Goal: Use online tool/utility: Utilize a website feature to perform a specific function

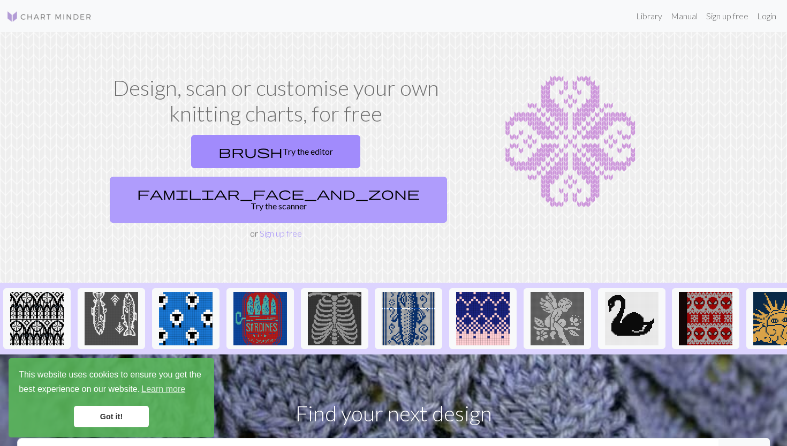
click at [339, 177] on link "familiar_face_and_zone Try the scanner" at bounding box center [278, 200] width 337 height 46
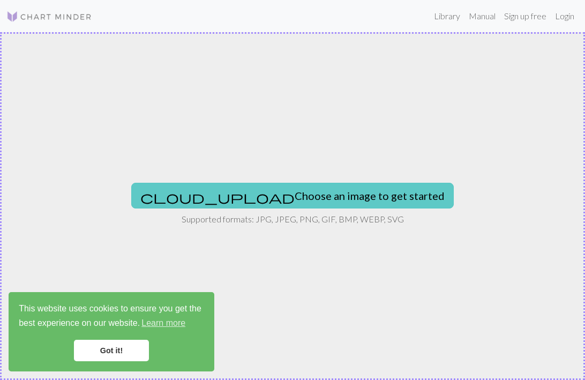
click at [340, 197] on button "cloud_upload Choose an image to get started" at bounding box center [292, 196] width 322 height 26
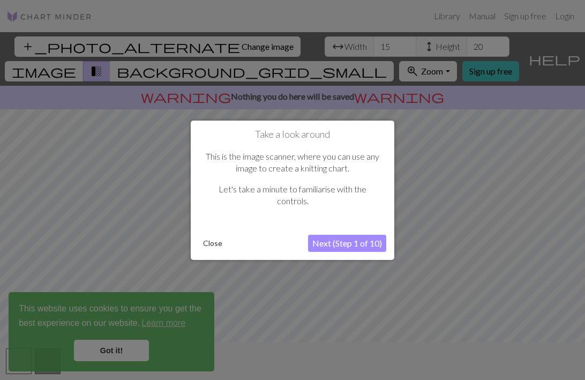
click at [356, 241] on button "Next (Step 1 of 10)" at bounding box center [347, 242] width 78 height 17
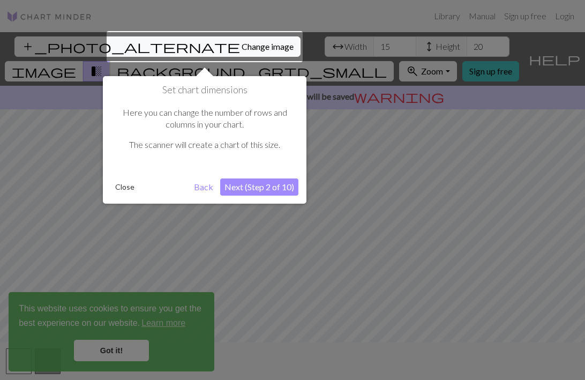
click at [275, 188] on button "Next (Step 2 of 10)" at bounding box center [259, 186] width 78 height 17
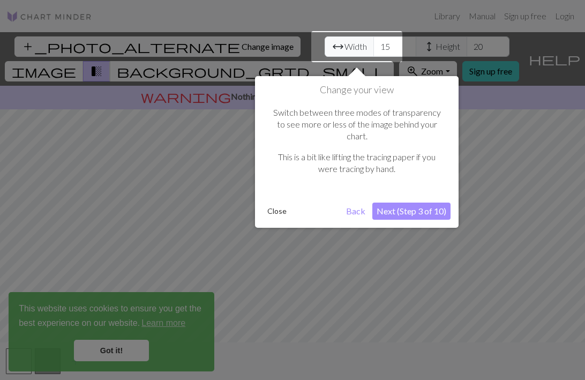
click at [408, 204] on button "Next (Step 3 of 10)" at bounding box center [411, 210] width 78 height 17
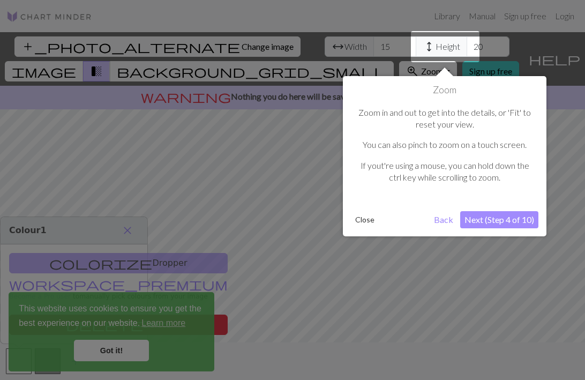
click at [473, 222] on button "Next (Step 4 of 10)" at bounding box center [499, 219] width 78 height 17
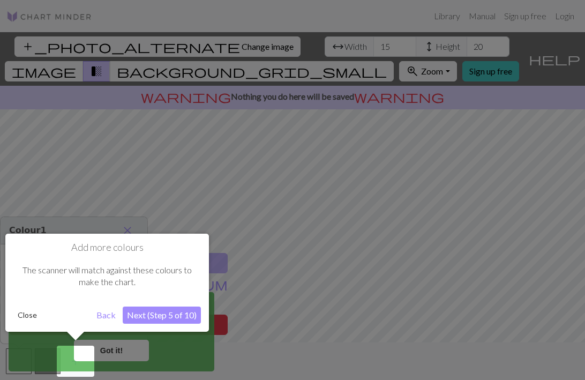
click at [166, 315] on button "Next (Step 5 of 10)" at bounding box center [162, 314] width 78 height 17
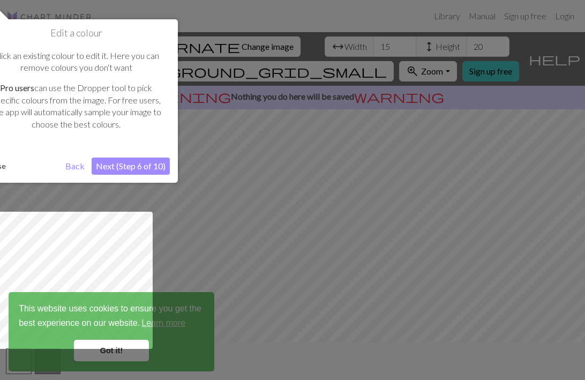
click at [149, 172] on button "Next (Step 6 of 10)" at bounding box center [131, 165] width 78 height 17
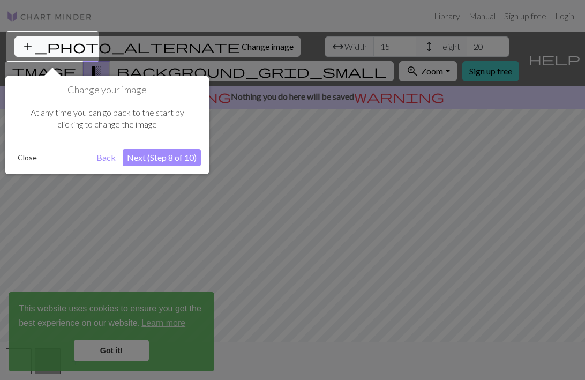
click at [149, 160] on button "Next (Step 8 of 10)" at bounding box center [162, 157] width 78 height 17
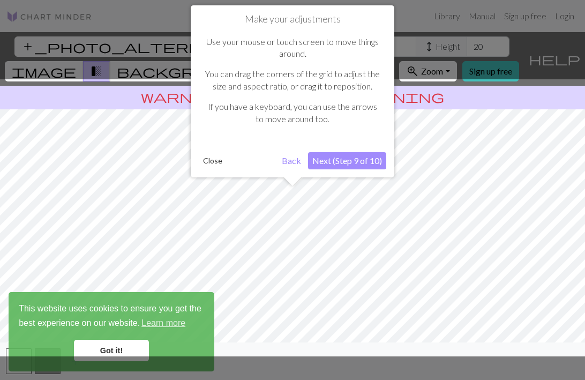
click at [360, 161] on button "Next (Step 9 of 10)" at bounding box center [347, 160] width 78 height 17
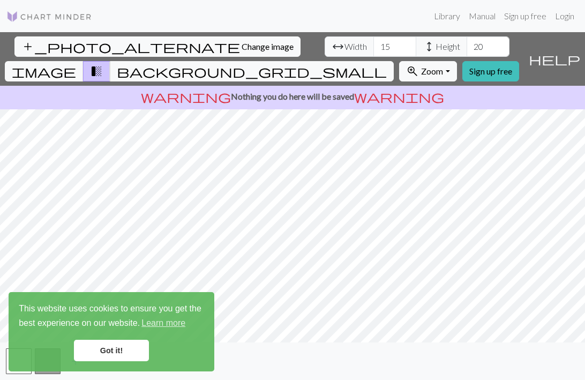
click at [130, 354] on link "Got it!" at bounding box center [111, 349] width 75 height 21
